Goal: Navigation & Orientation: Find specific page/section

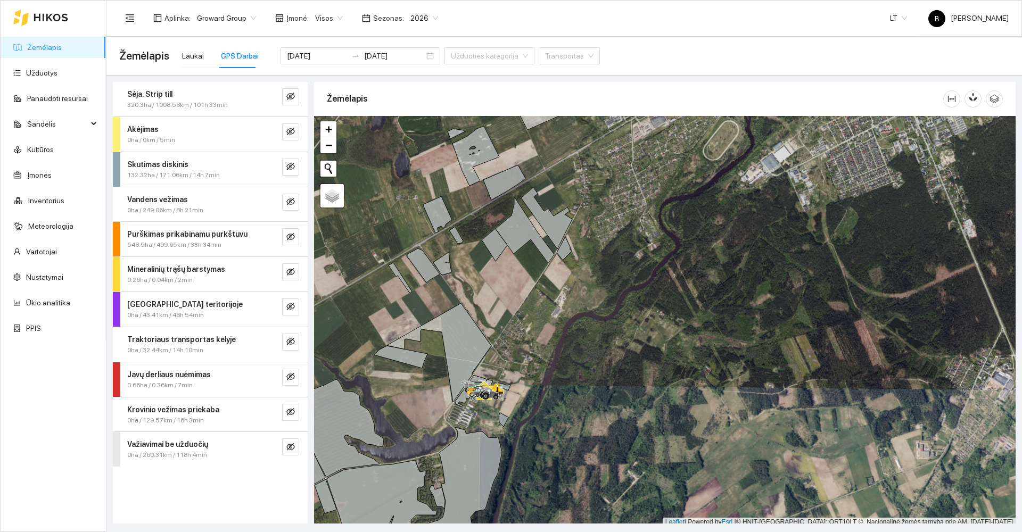
scroll to position [3, 0]
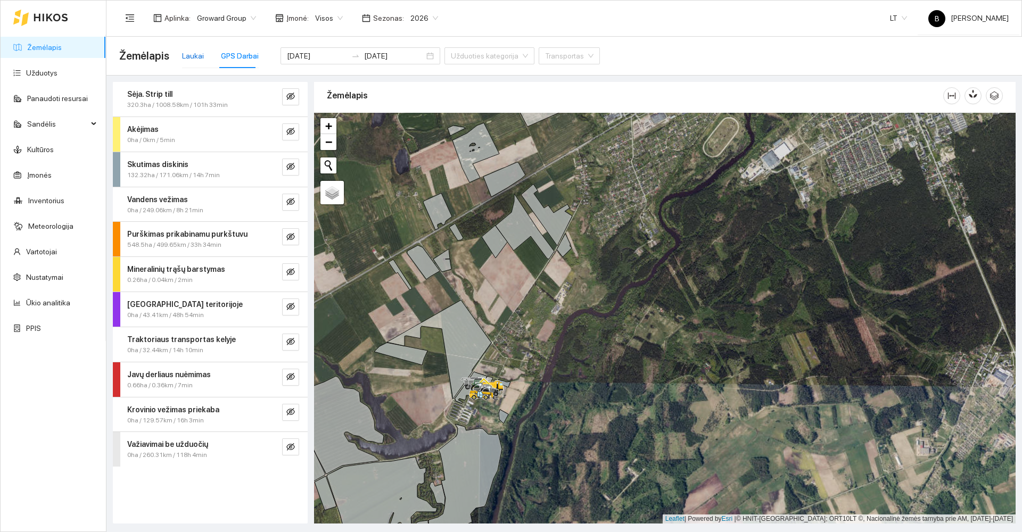
click at [192, 58] on div "Laukai" at bounding box center [193, 56] width 22 height 12
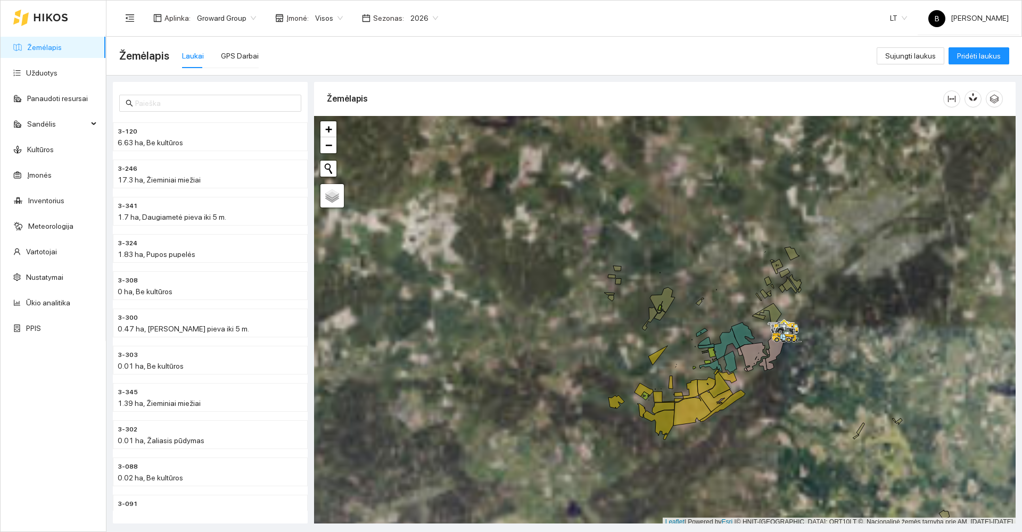
scroll to position [3, 0]
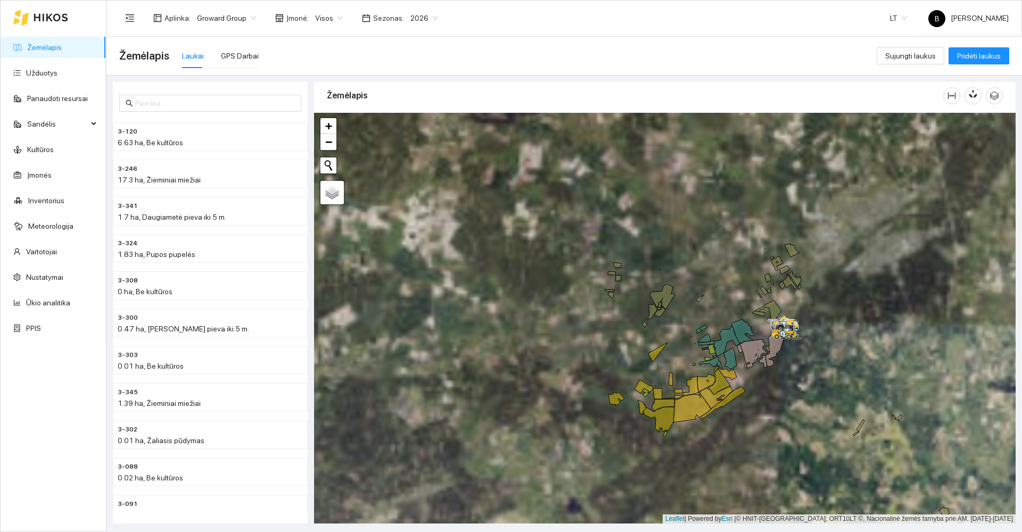
drag, startPoint x: 724, startPoint y: 265, endPoint x: 644, endPoint y: 212, distance: 95.2
click at [648, 208] on div at bounding box center [665, 318] width 702 height 411
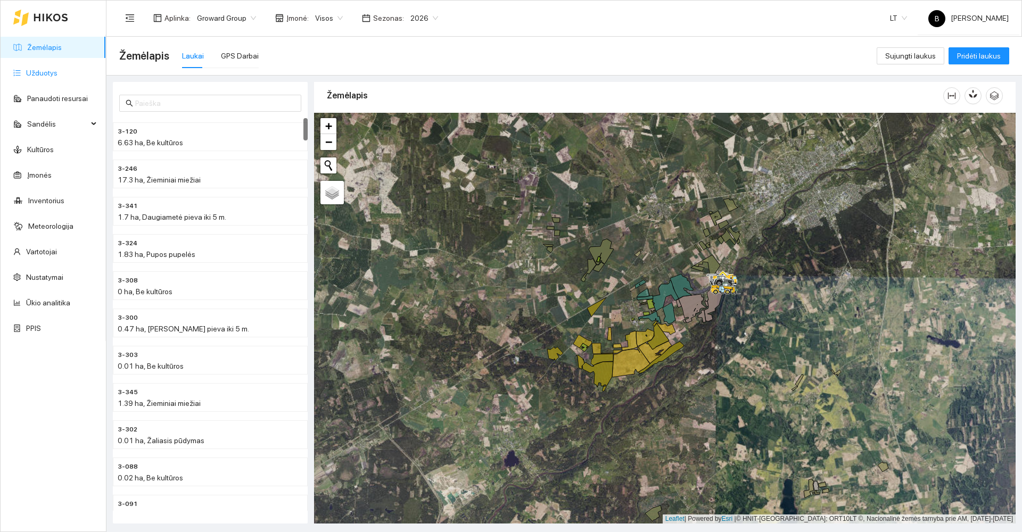
click at [35, 72] on link "Užduotys" at bounding box center [41, 73] width 31 height 9
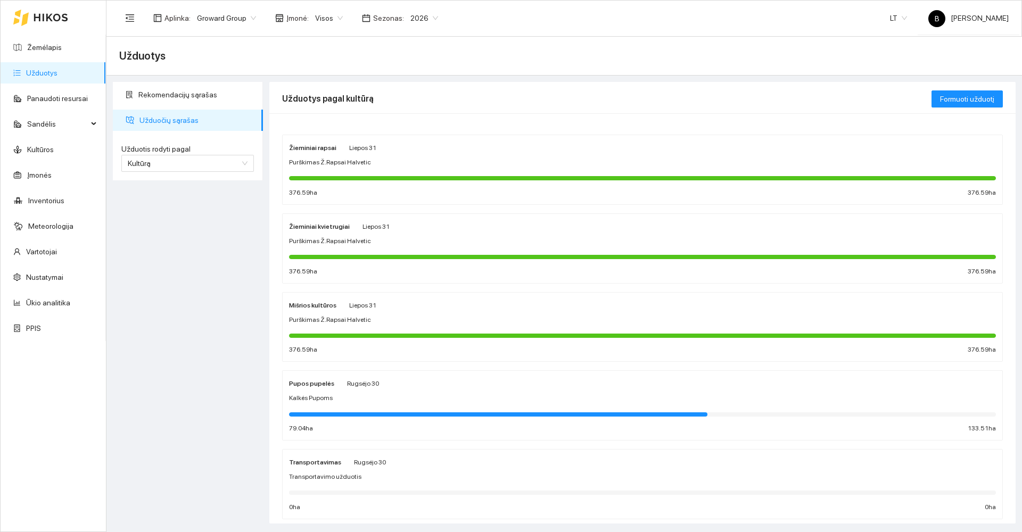
click at [427, 159] on div "Purškimas Ž.Rapsai Halvetic" at bounding box center [642, 163] width 707 height 10
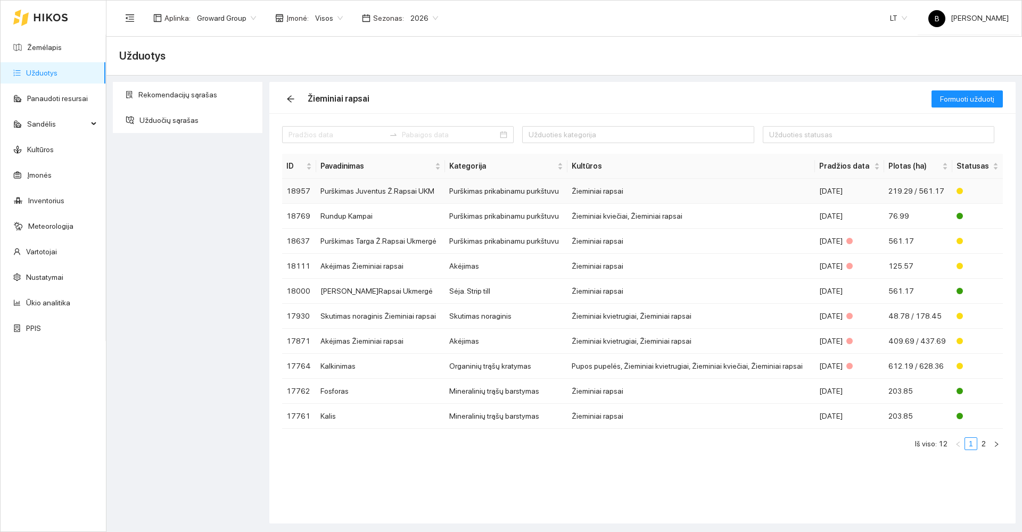
click at [373, 191] on td "Purškimas Juventus Ž.Rapsai UKM" at bounding box center [380, 191] width 129 height 25
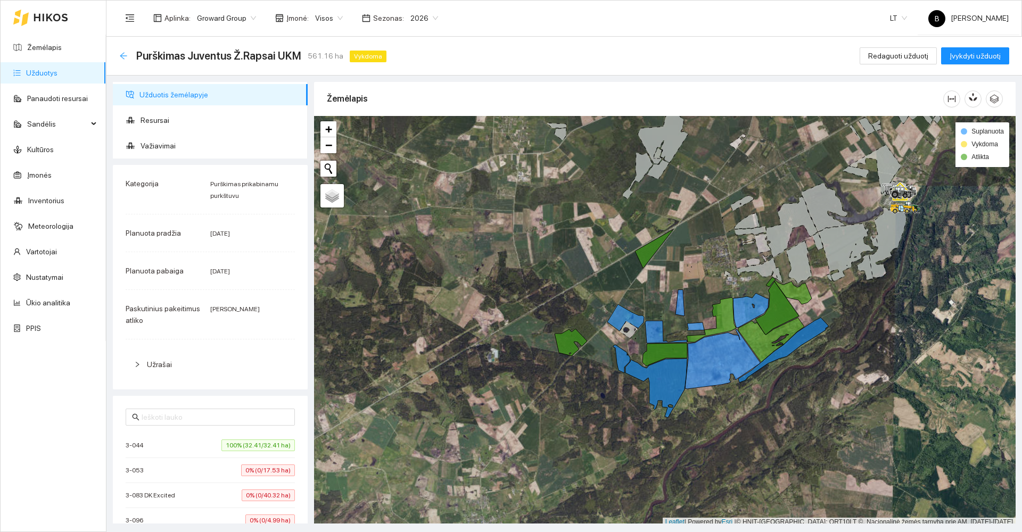
click at [124, 54] on icon "arrow-left" at bounding box center [123, 56] width 9 height 9
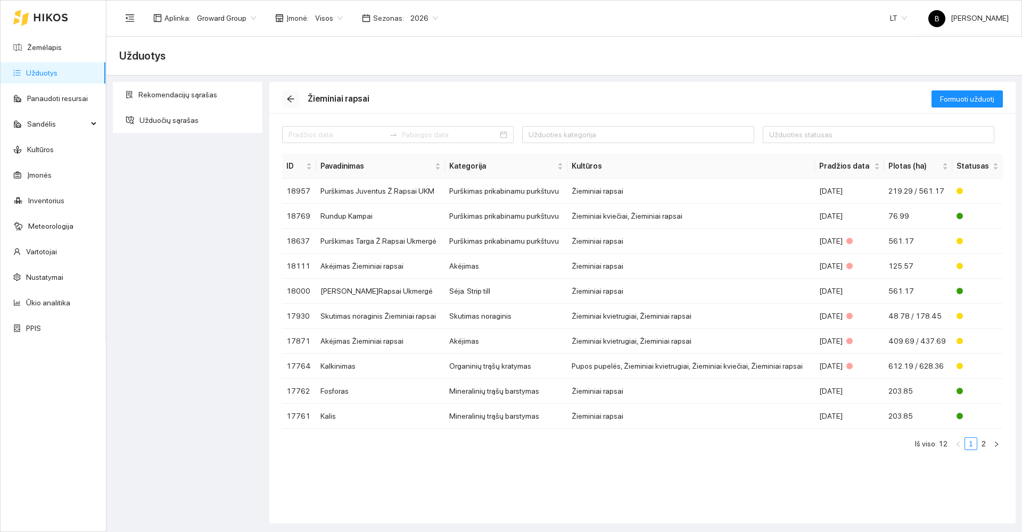
click at [287, 101] on icon "arrow-left" at bounding box center [290, 99] width 9 height 9
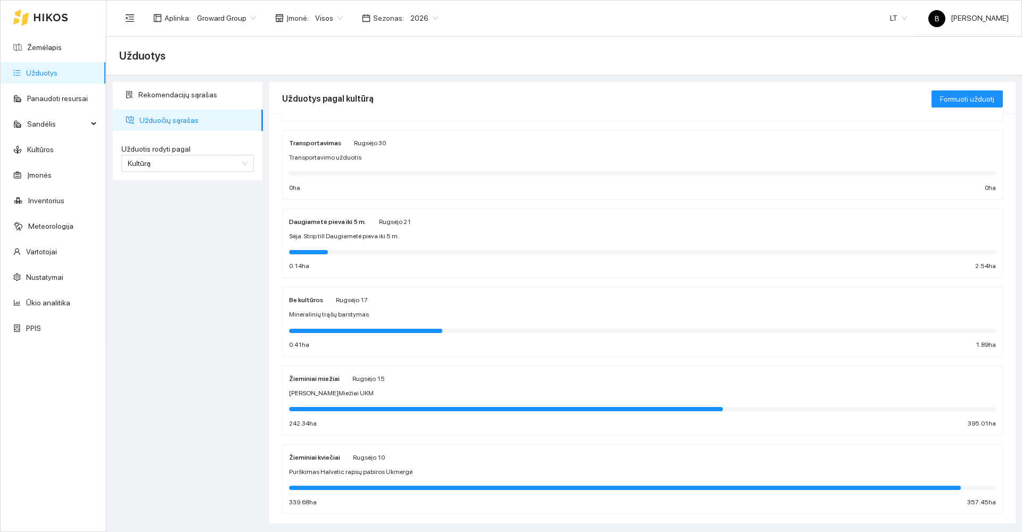
scroll to position [340, 0]
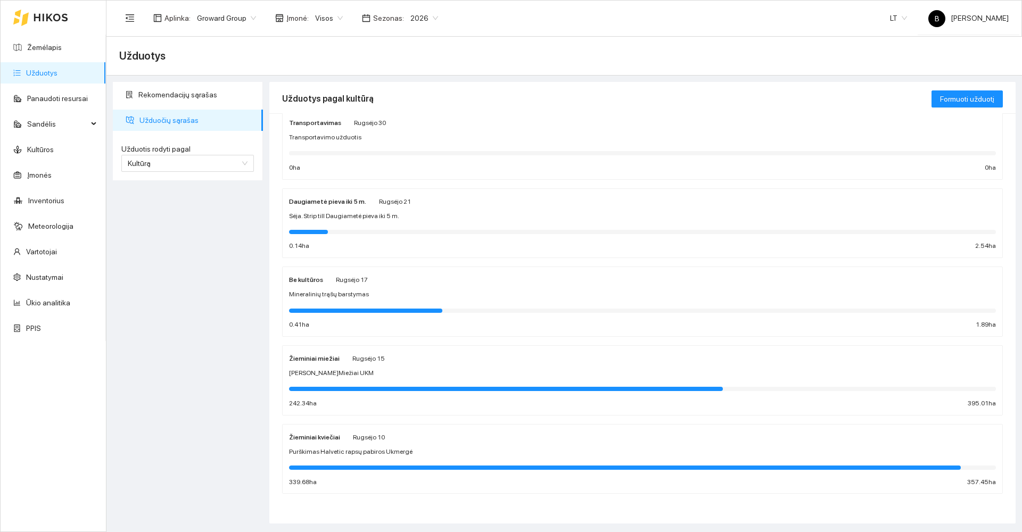
click at [376, 375] on div "[PERSON_NAME]Miežiai UKM" at bounding box center [642, 373] width 707 height 10
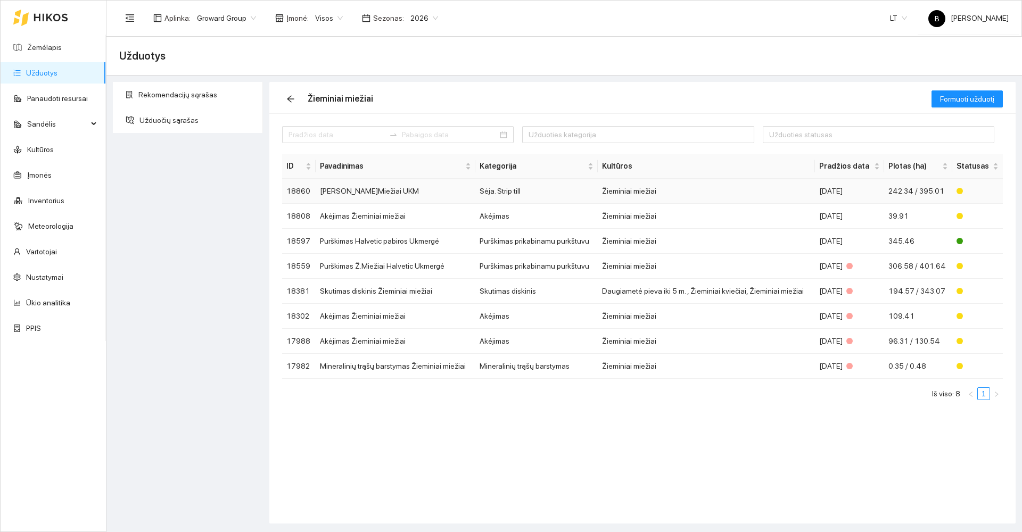
click at [361, 190] on td "[PERSON_NAME]Miežiai UKM" at bounding box center [396, 191] width 160 height 25
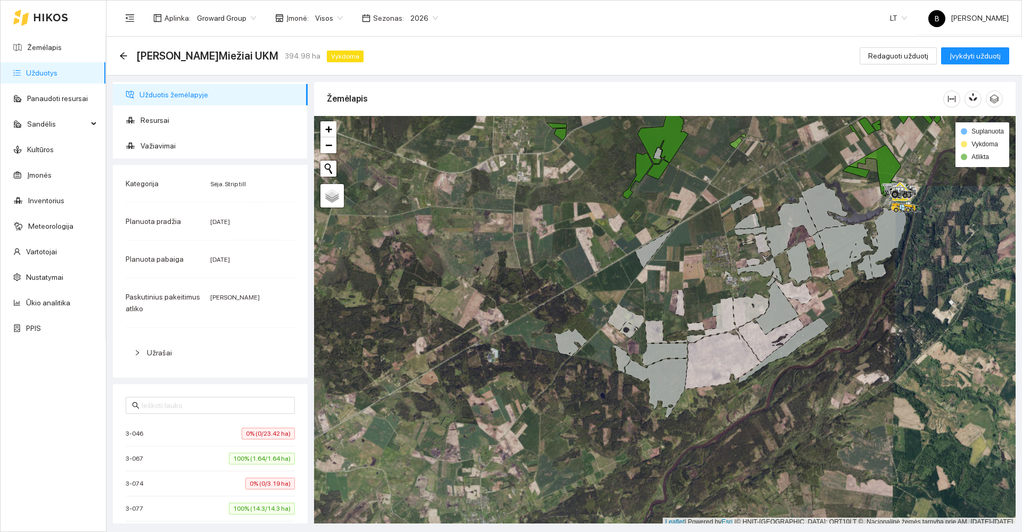
scroll to position [3, 0]
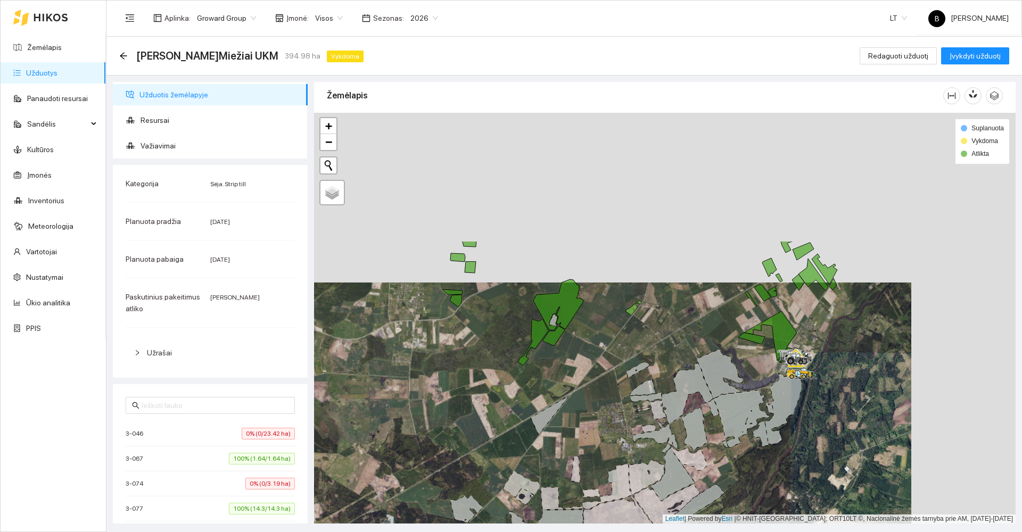
drag, startPoint x: 527, startPoint y: 231, endPoint x: 409, endPoint y: 381, distance: 190.8
click at [412, 383] on div at bounding box center [665, 318] width 702 height 411
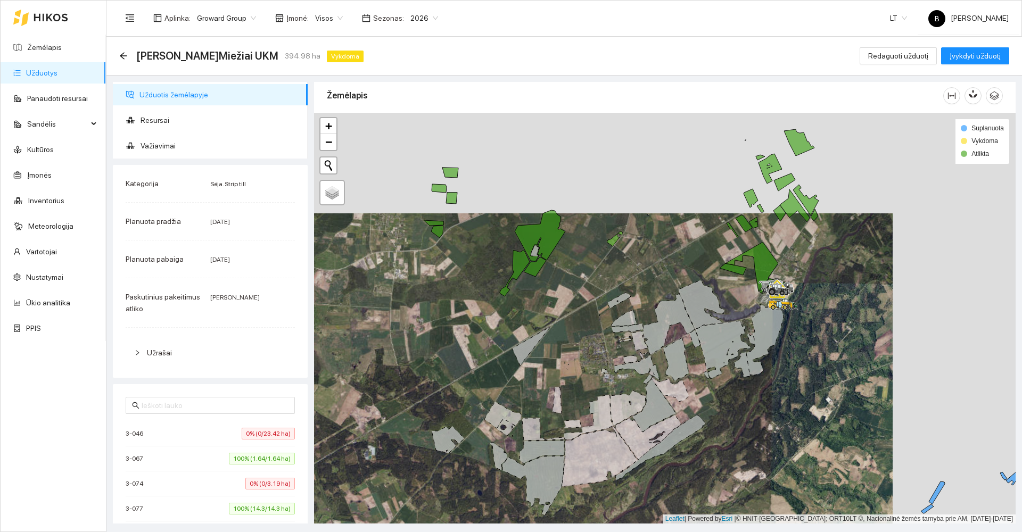
drag, startPoint x: 447, startPoint y: 407, endPoint x: 479, endPoint y: 249, distance: 161.3
click at [481, 251] on div at bounding box center [665, 318] width 702 height 411
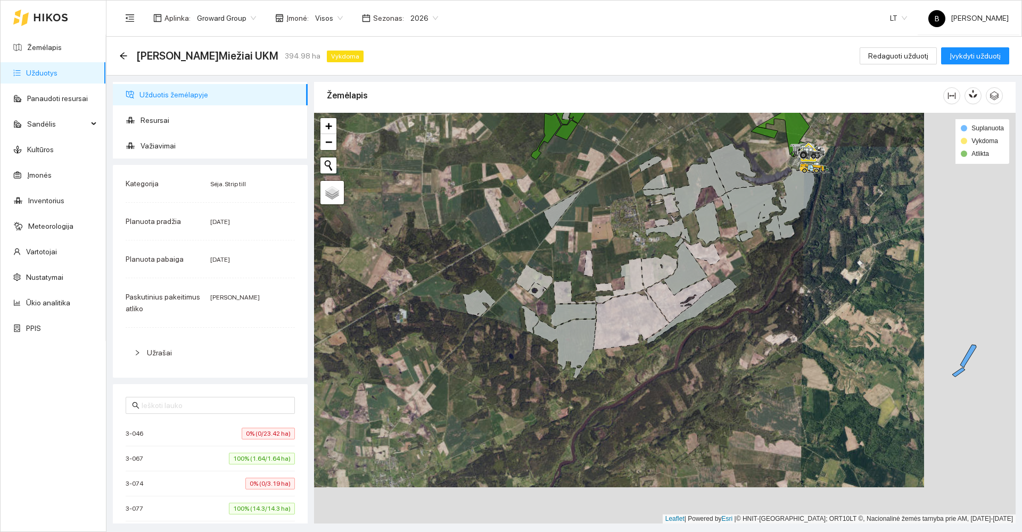
drag, startPoint x: 504, startPoint y: 337, endPoint x: 510, endPoint y: 260, distance: 76.9
click at [511, 261] on div at bounding box center [665, 318] width 702 height 411
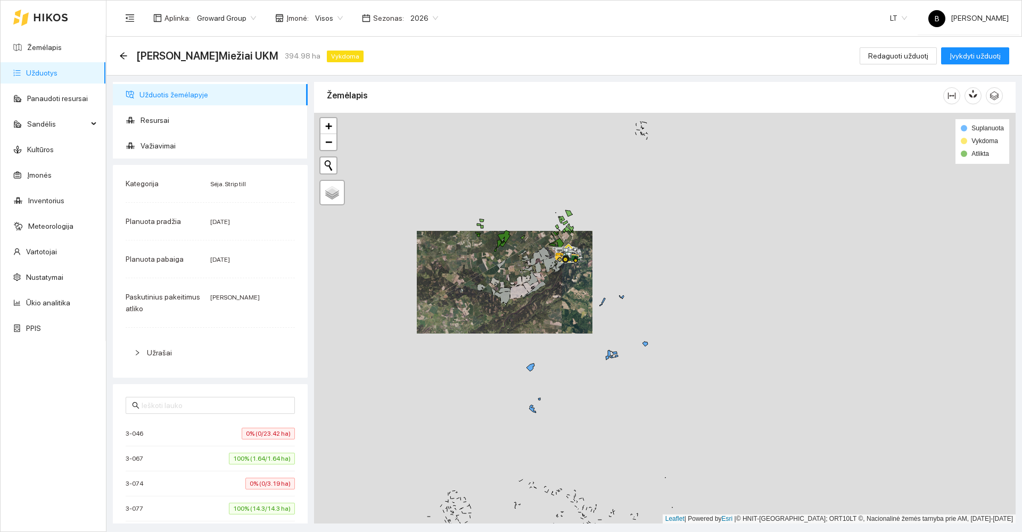
drag, startPoint x: 679, startPoint y: 224, endPoint x: 628, endPoint y: 295, distance: 87.8
click at [629, 295] on div at bounding box center [665, 318] width 702 height 411
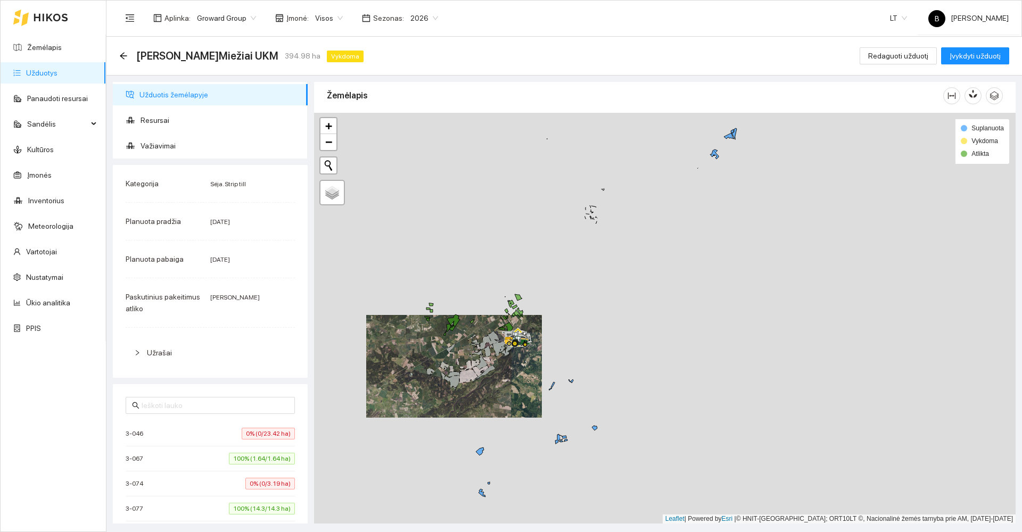
drag, startPoint x: 627, startPoint y: 294, endPoint x: 615, endPoint y: 325, distance: 33.0
click at [615, 325] on div at bounding box center [665, 318] width 702 height 411
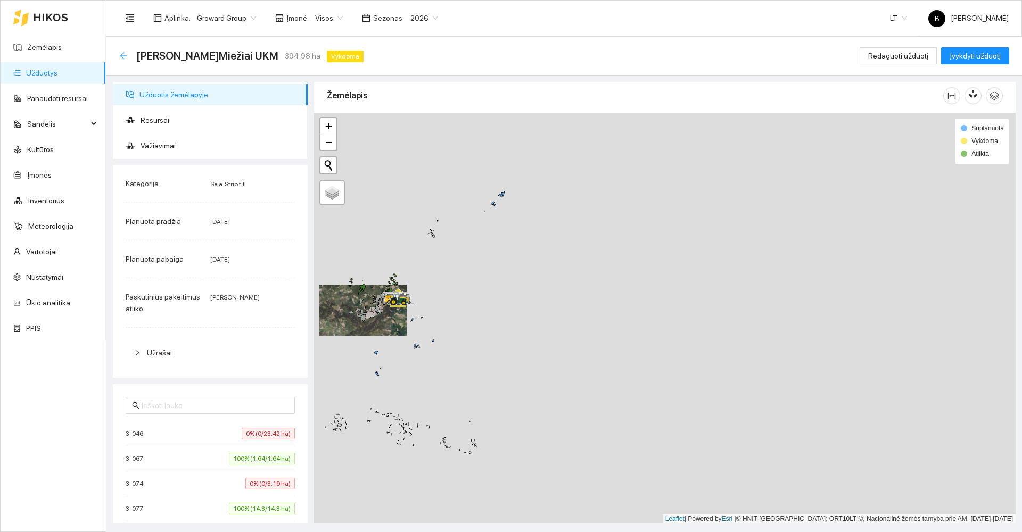
click at [121, 53] on icon "arrow-left" at bounding box center [123, 56] width 9 height 9
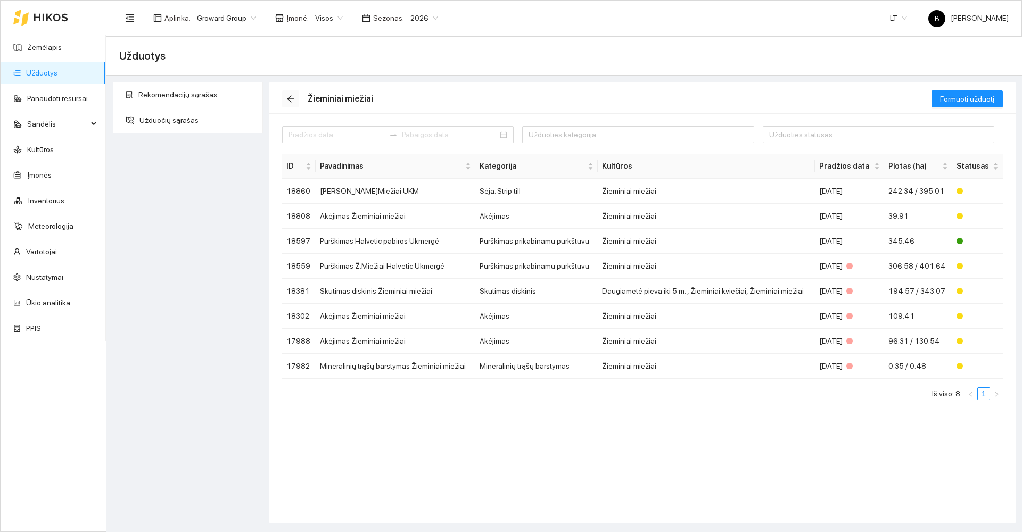
click at [289, 98] on icon "arrow-left" at bounding box center [290, 99] width 7 height 7
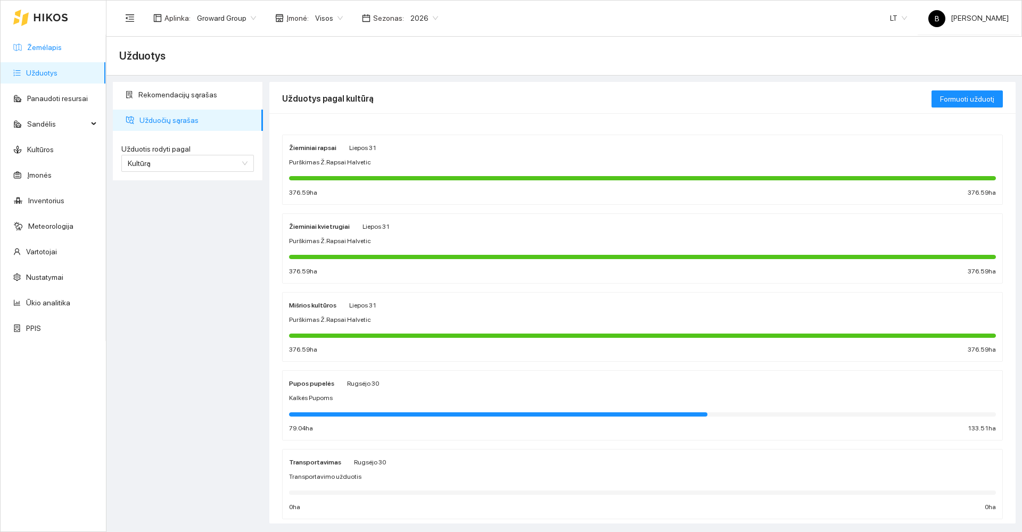
click at [31, 46] on link "Žemėlapis" at bounding box center [44, 47] width 35 height 9
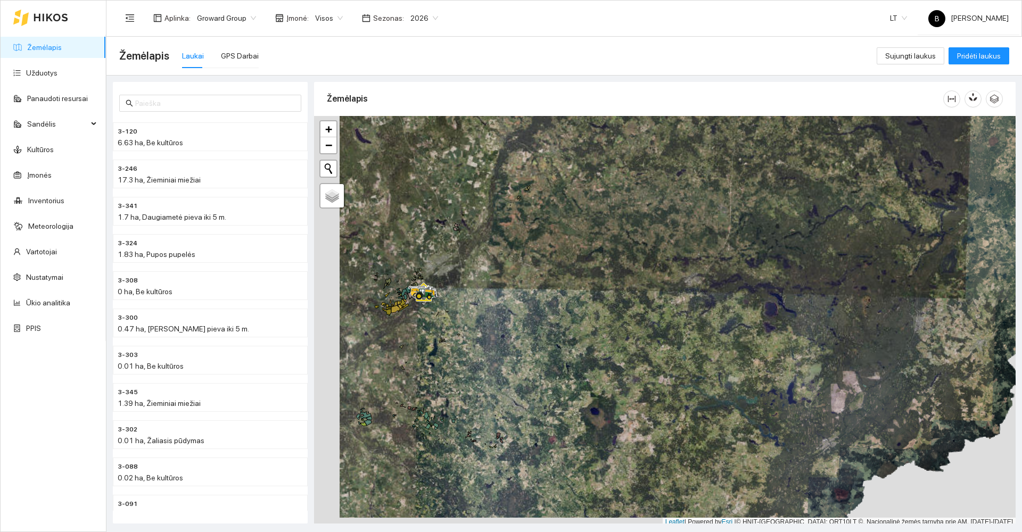
scroll to position [3, 0]
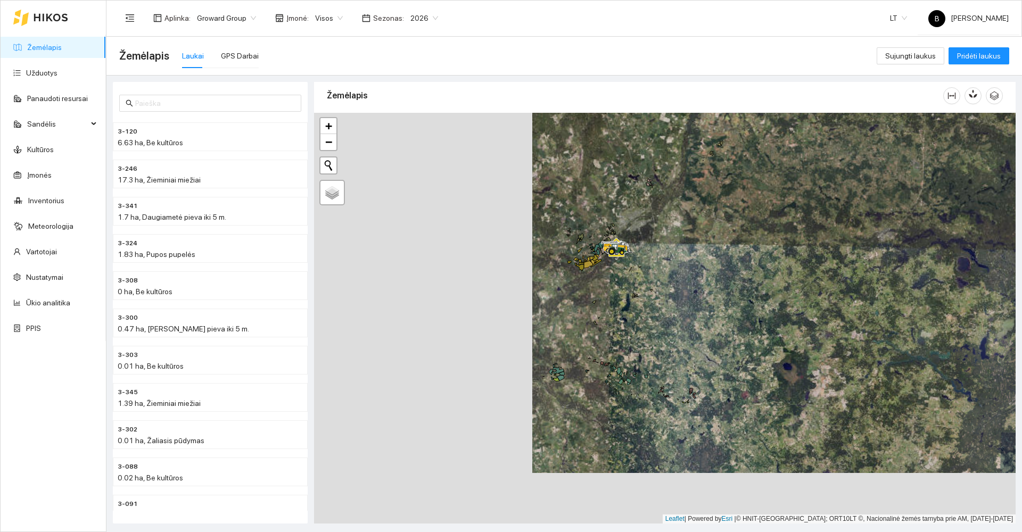
drag, startPoint x: 533, startPoint y: 268, endPoint x: 712, endPoint y: 236, distance: 182.2
click at [712, 236] on div at bounding box center [665, 318] width 702 height 411
